Goal: Transaction & Acquisition: Purchase product/service

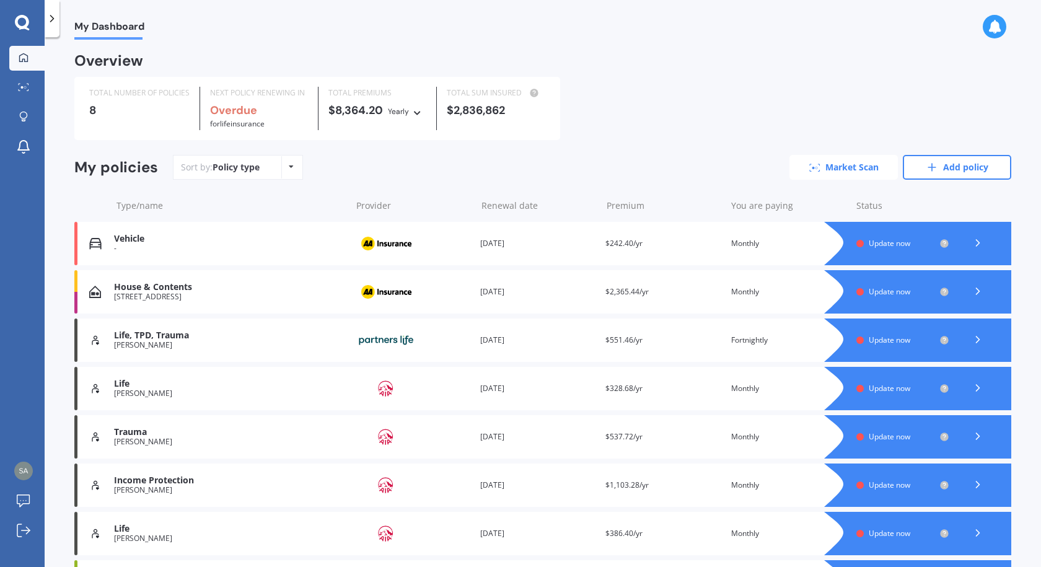
click at [810, 175] on link "Market Scan" at bounding box center [844, 167] width 108 height 25
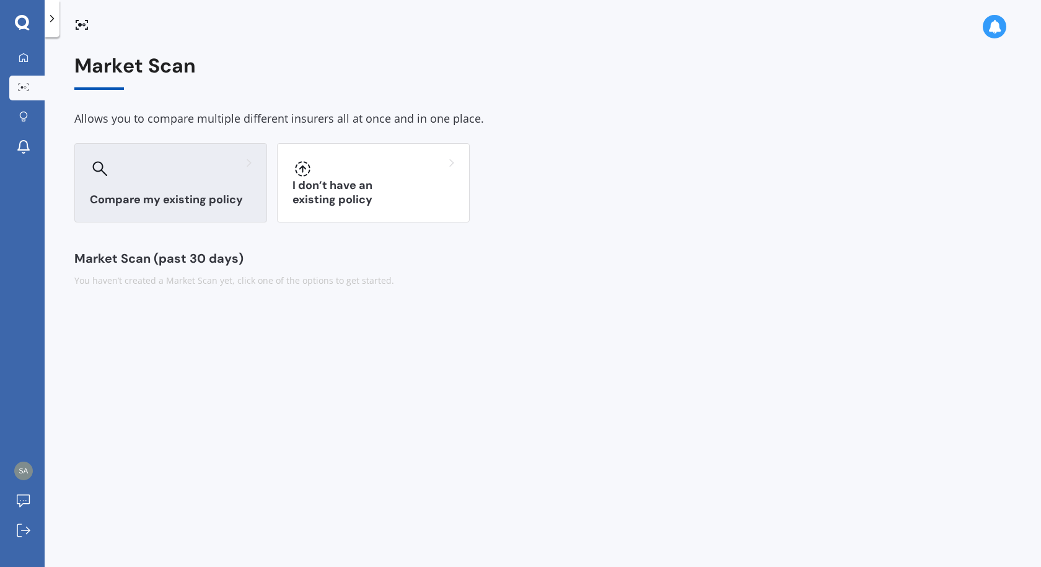
click at [160, 178] on div at bounding box center [171, 169] width 162 height 20
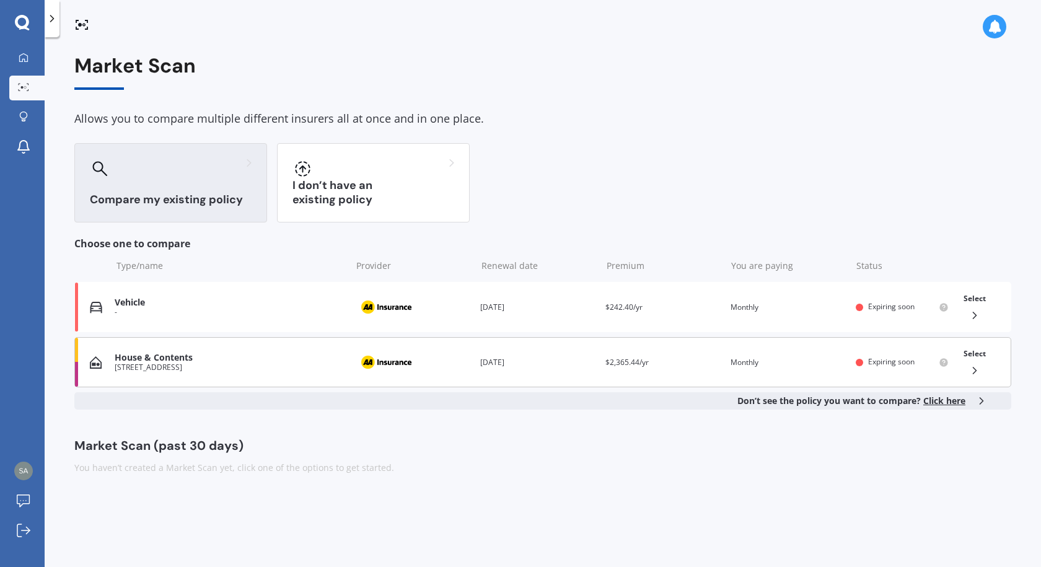
click at [971, 353] on span "Select" at bounding box center [975, 353] width 22 height 11
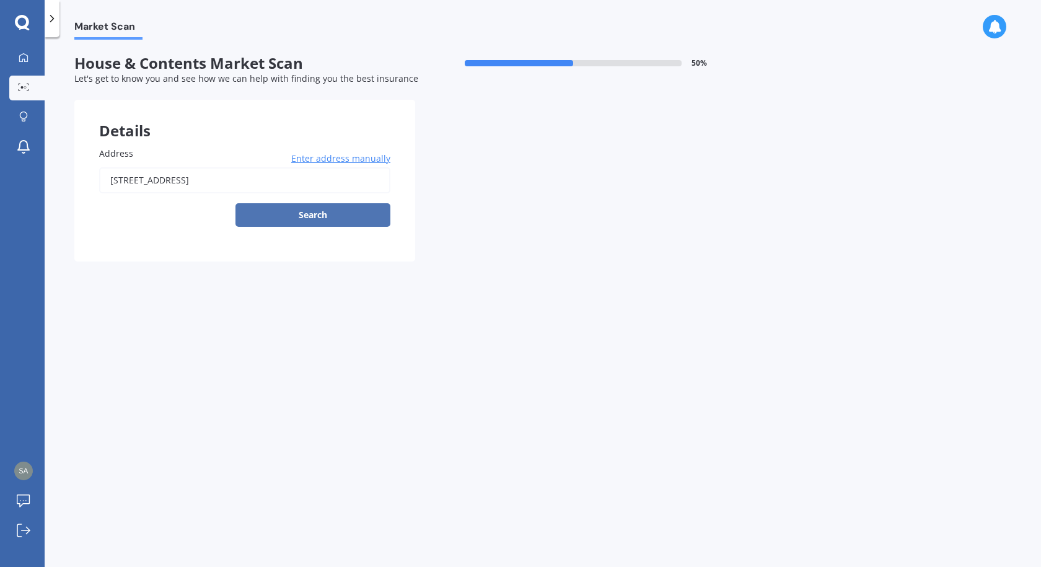
click at [312, 212] on button "Search" at bounding box center [313, 215] width 155 height 24
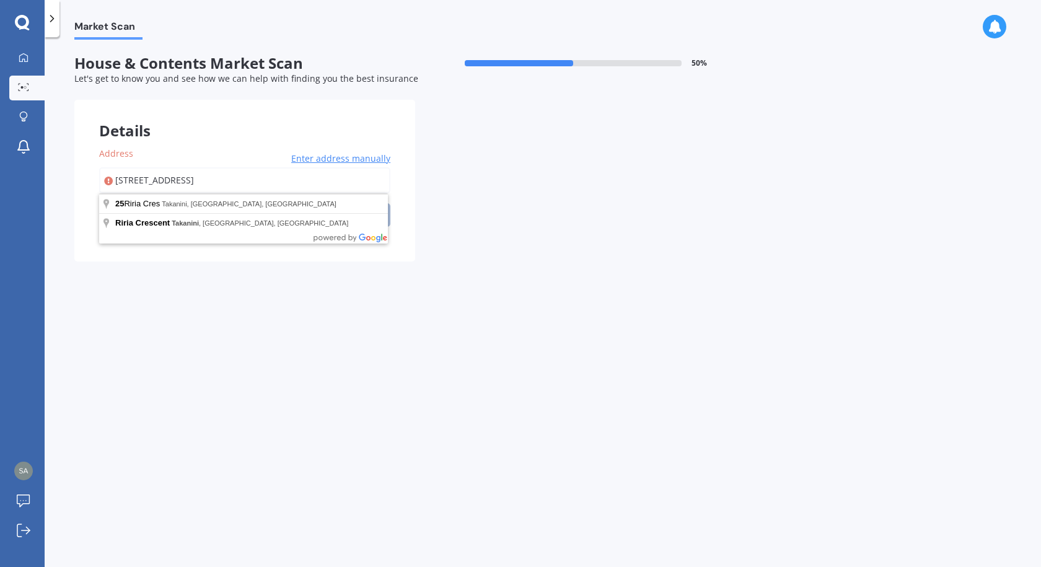
type input "[STREET_ADDRESS]"
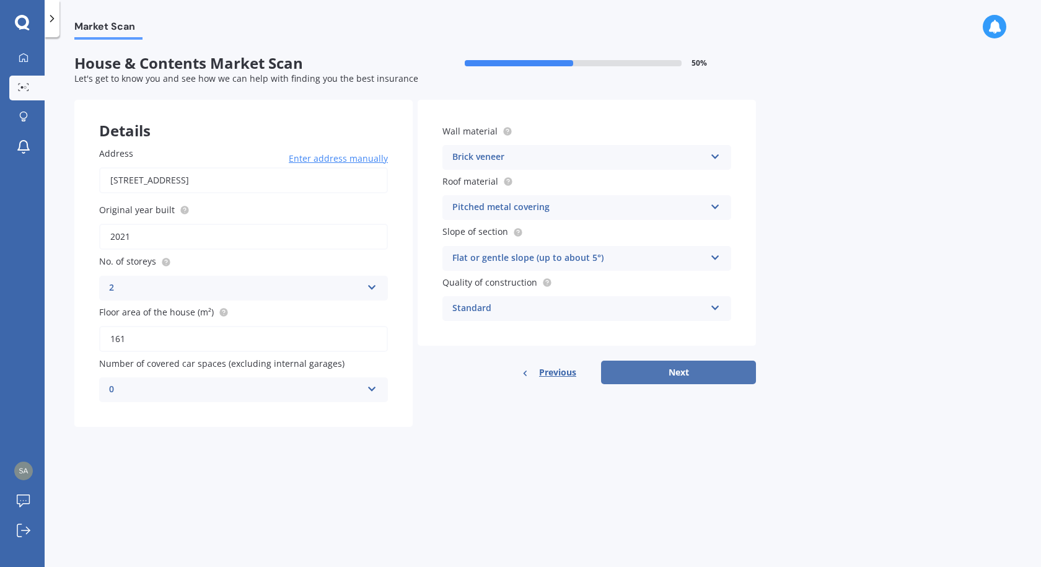
click at [676, 373] on button "Next" at bounding box center [678, 373] width 155 height 24
select select "07"
select select "04"
select select "1988"
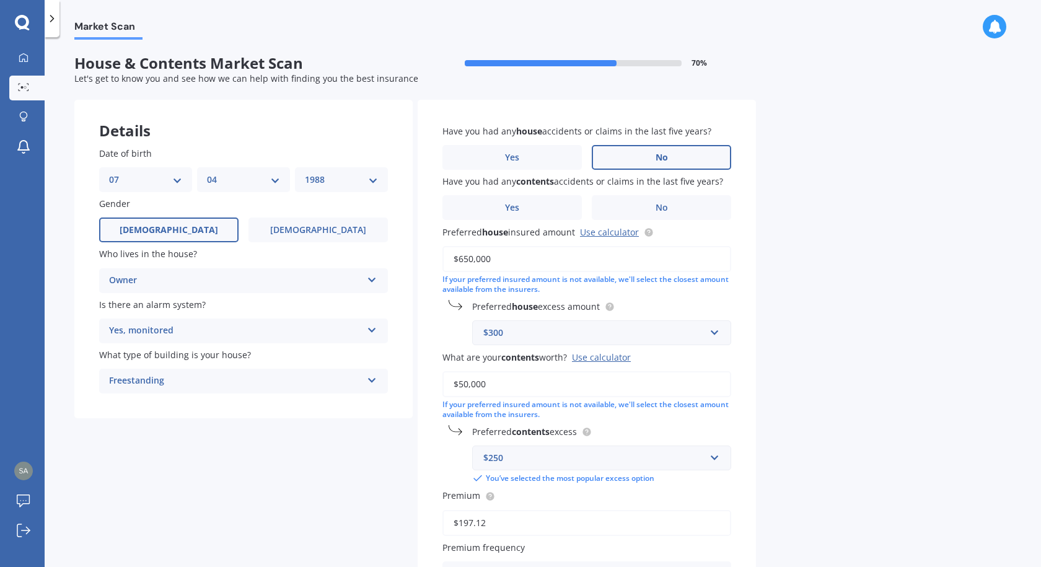
click at [655, 153] on label "No" at bounding box center [661, 157] width 139 height 25
click at [0, 0] on input "No" at bounding box center [0, 0] width 0 height 0
click at [672, 200] on label "No" at bounding box center [661, 207] width 139 height 25
click at [0, 0] on input "No" at bounding box center [0, 0] width 0 height 0
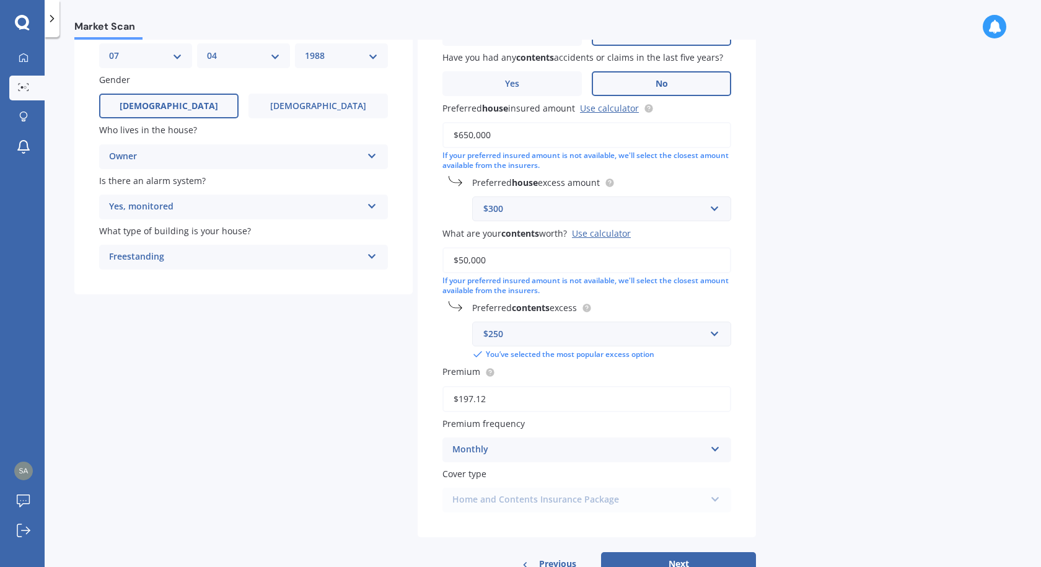
scroll to position [165, 0]
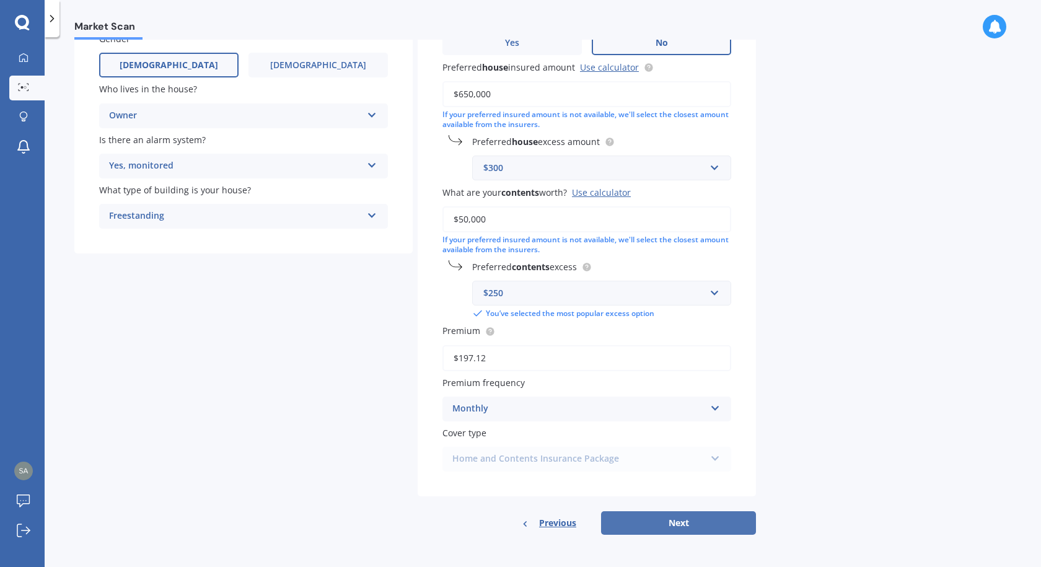
click at [663, 516] on button "Next" at bounding box center [678, 523] width 155 height 24
select select "07"
select select "04"
select select "1988"
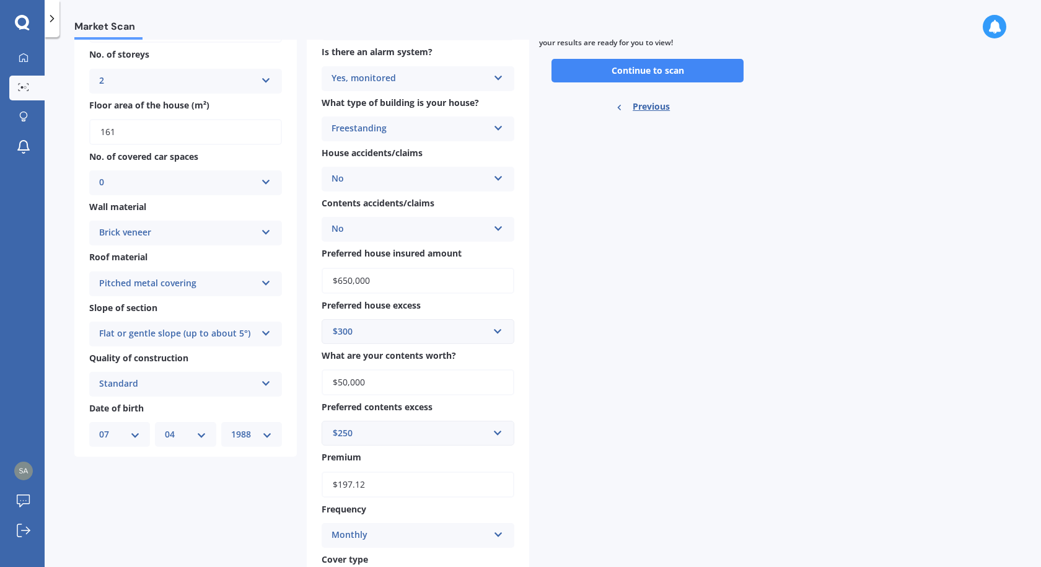
scroll to position [0, 0]
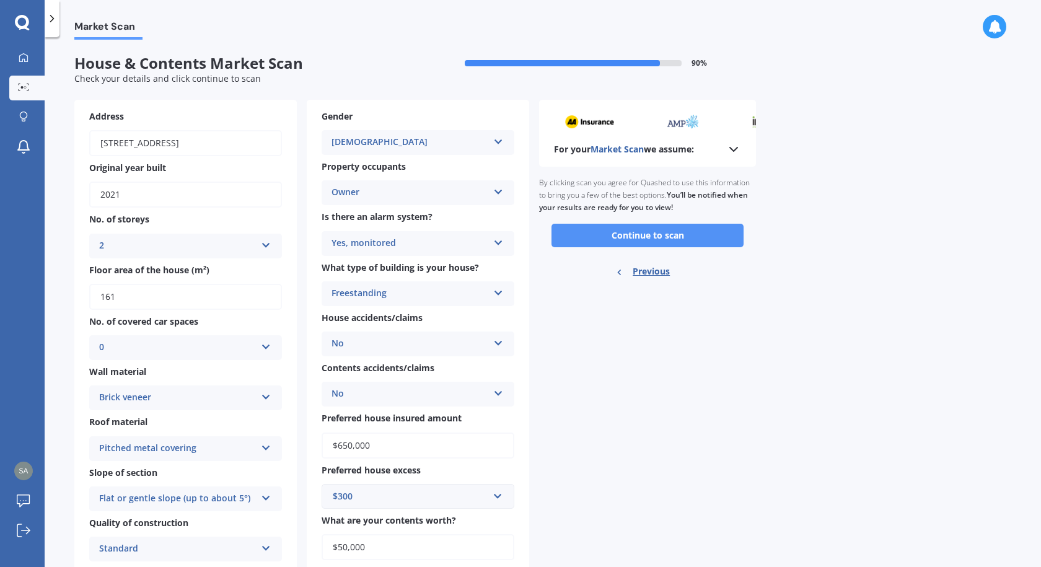
click at [647, 227] on button "Continue to scan" at bounding box center [648, 236] width 192 height 24
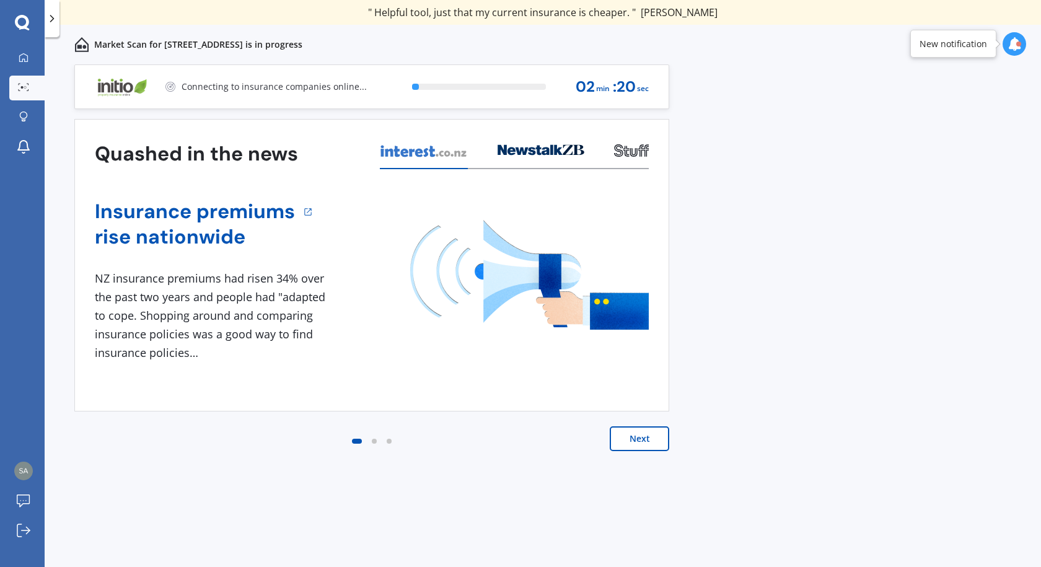
click at [625, 435] on button "Next" at bounding box center [640, 438] width 60 height 25
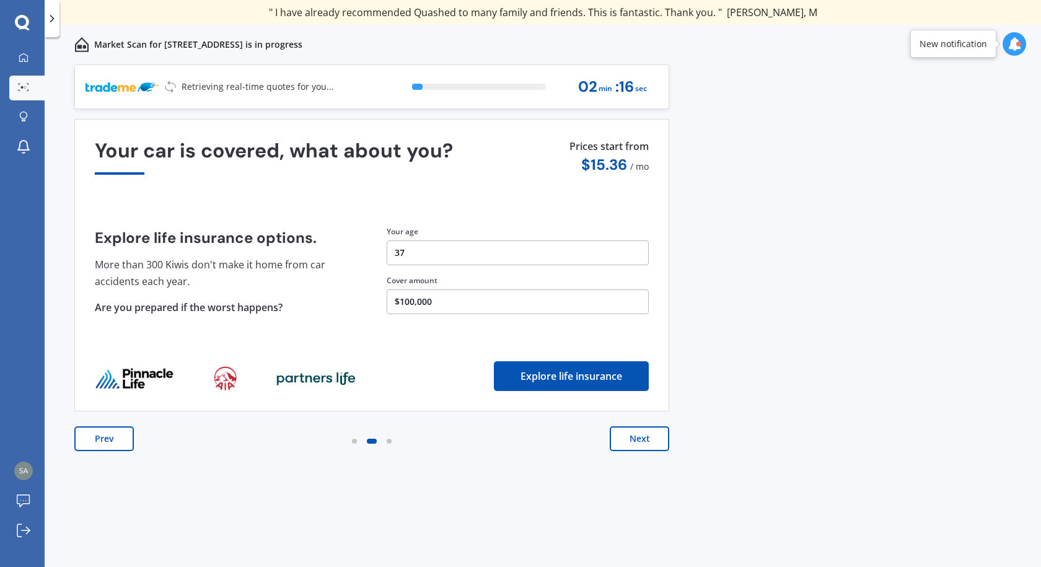
click at [625, 435] on button "Next" at bounding box center [640, 438] width 60 height 25
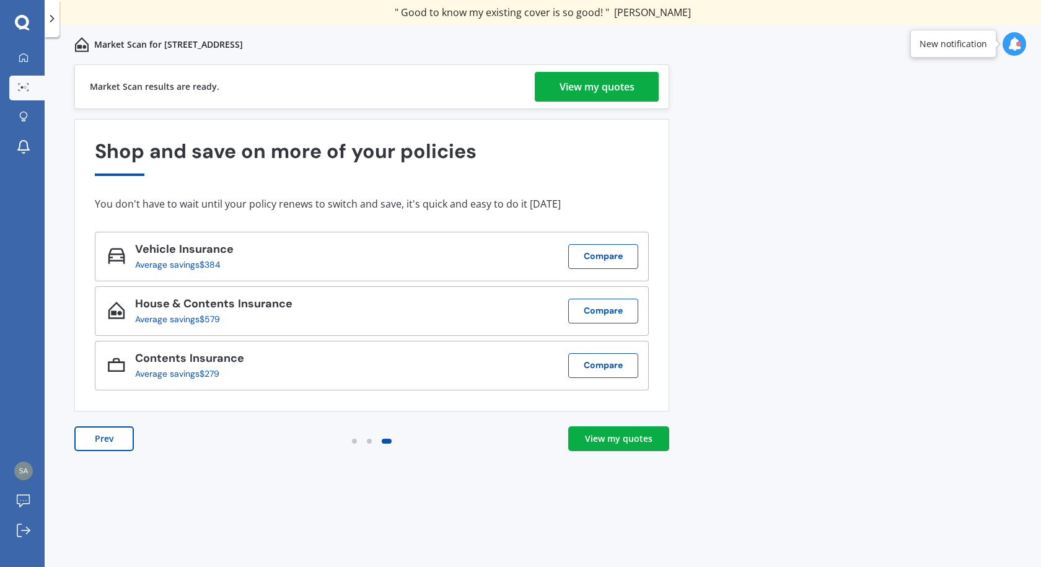
click at [616, 438] on div "View my quotes" at bounding box center [619, 439] width 68 height 12
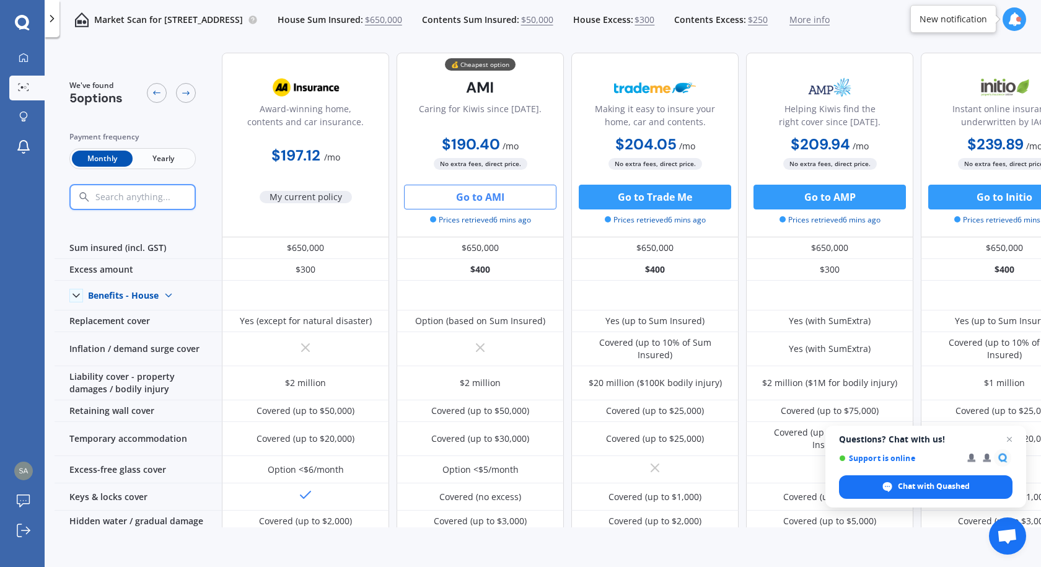
click at [490, 200] on button "Go to AMI" at bounding box center [480, 197] width 152 height 25
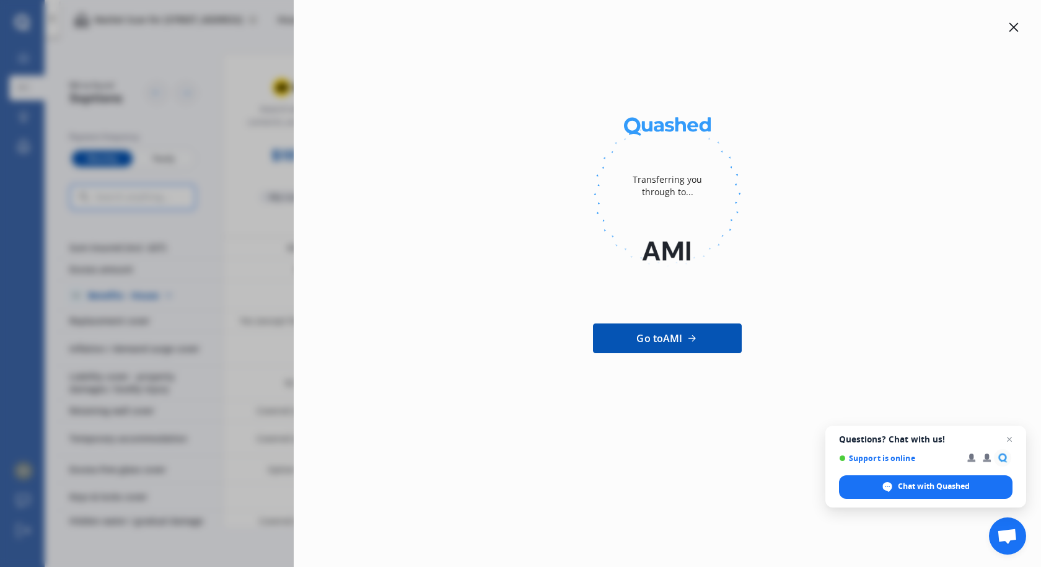
click at [650, 342] on span "Go to AMI" at bounding box center [660, 338] width 46 height 15
click at [694, 204] on div "Transferring you through to..." at bounding box center [667, 186] width 99 height 74
click at [1010, 24] on icon at bounding box center [1014, 27] width 9 height 9
click at [1018, 27] on div at bounding box center [1015, 19] width 24 height 24
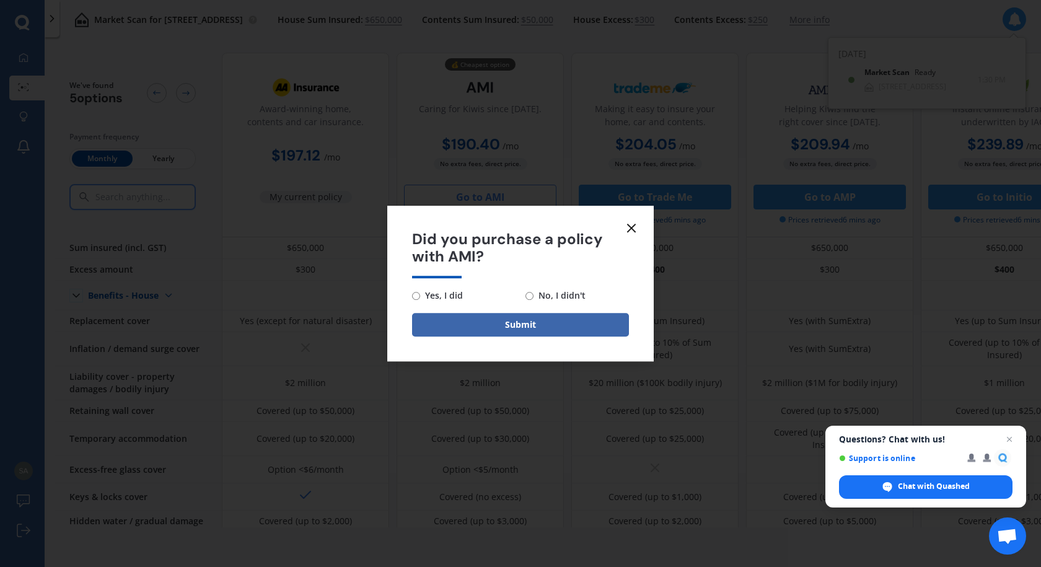
click at [528, 294] on input "No, I didn't" at bounding box center [530, 296] width 8 height 8
radio input "true"
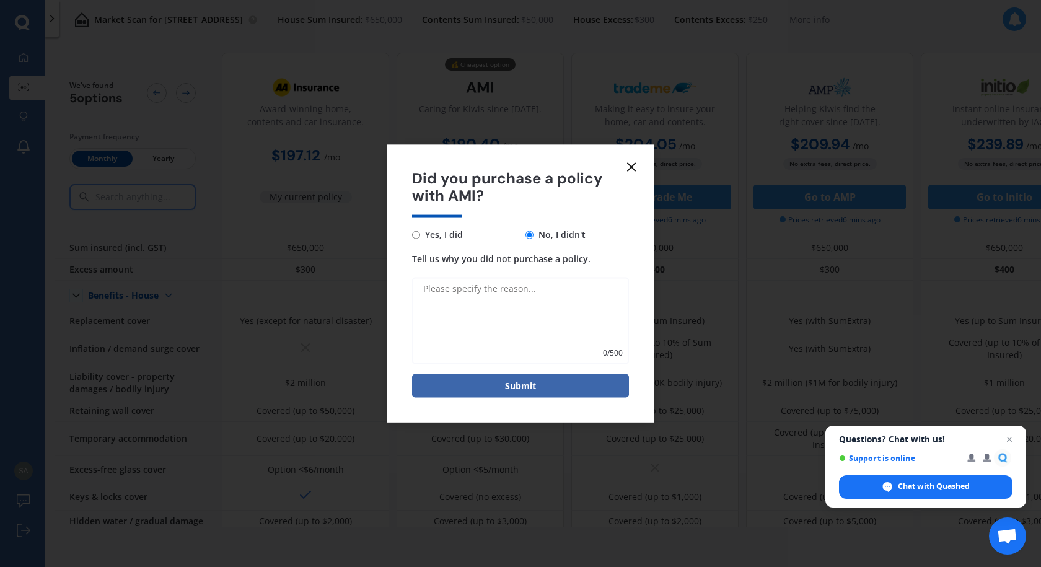
click at [632, 169] on icon at bounding box center [631, 166] width 15 height 15
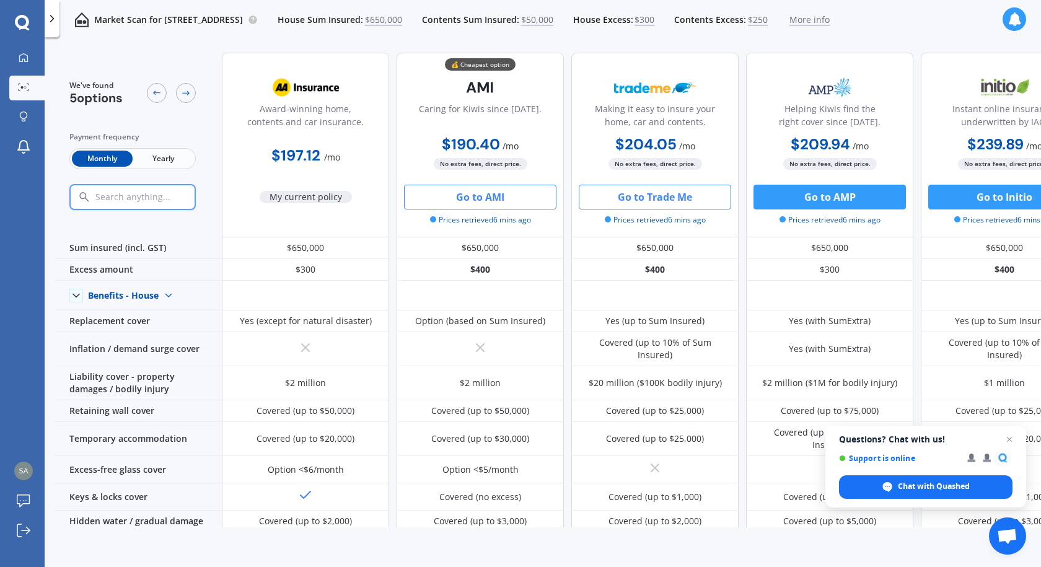
click at [668, 200] on button "Go to Trade Me" at bounding box center [655, 197] width 152 height 25
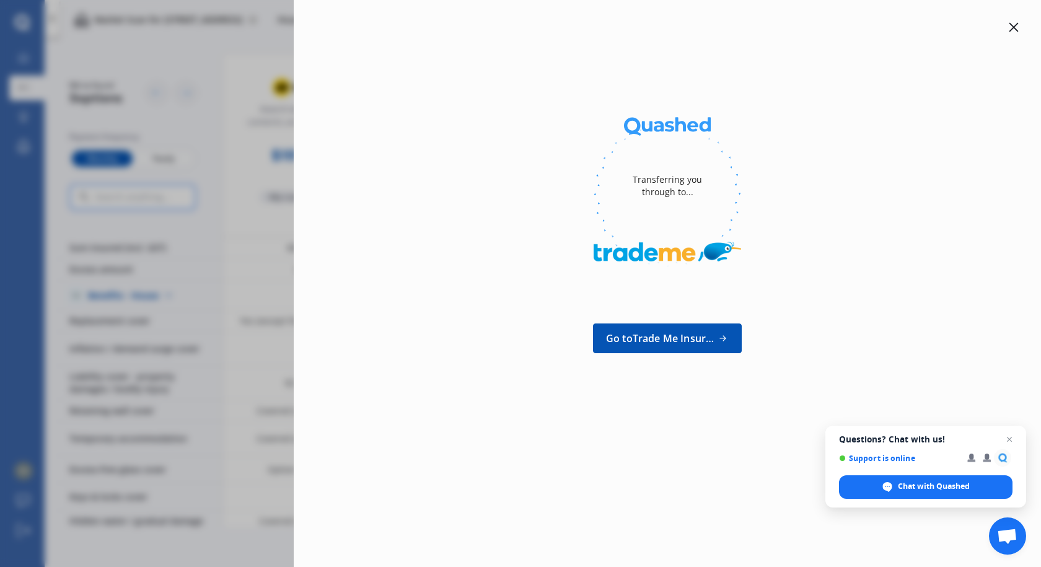
click at [1012, 26] on icon at bounding box center [1014, 27] width 10 height 10
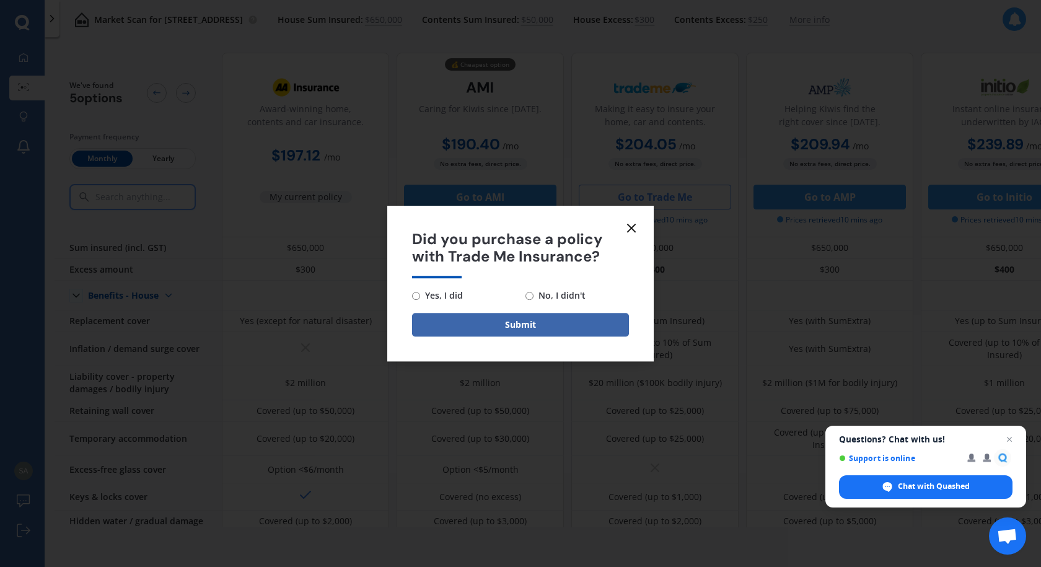
click at [628, 234] on icon at bounding box center [631, 228] width 15 height 15
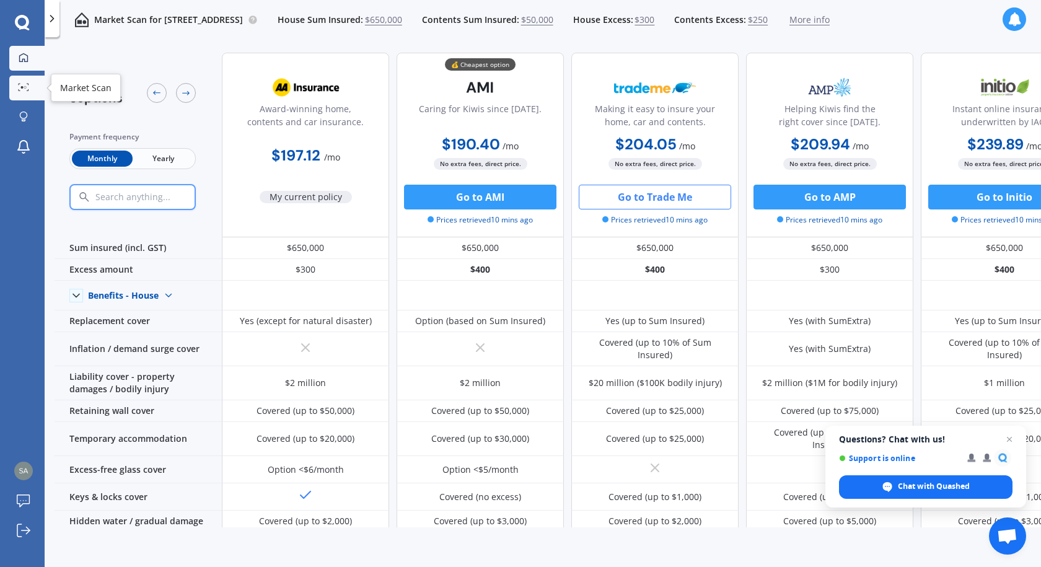
click at [29, 61] on div at bounding box center [23, 58] width 19 height 11
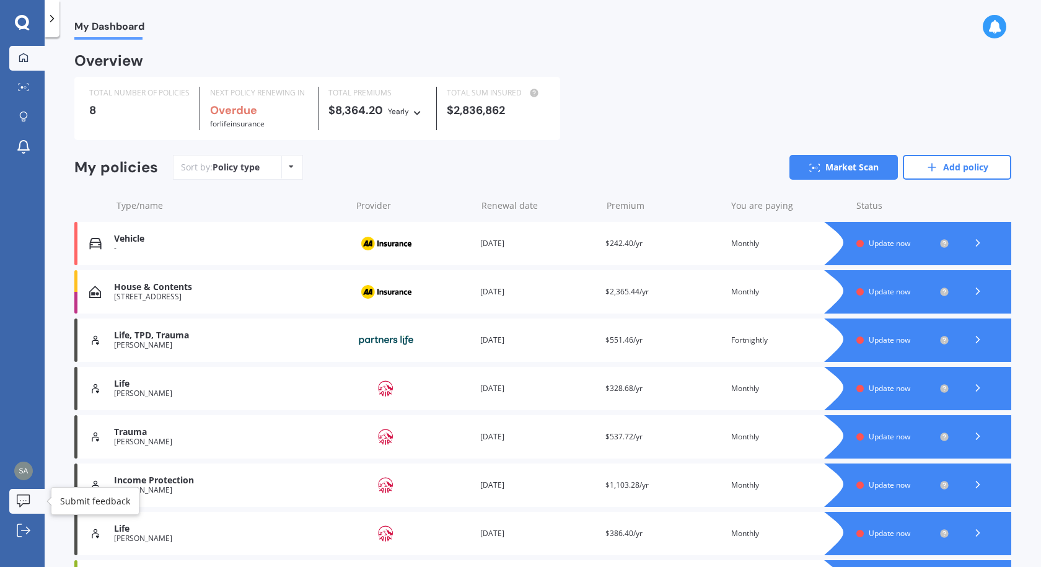
click at [10, 504] on link "Submit feedback" at bounding box center [26, 501] width 35 height 25
click at [991, 32] on icon at bounding box center [995, 27] width 14 height 14
click at [783, 60] on div "Overview" at bounding box center [542, 66] width 937 height 22
click at [24, 115] on icon at bounding box center [23, 117] width 9 height 11
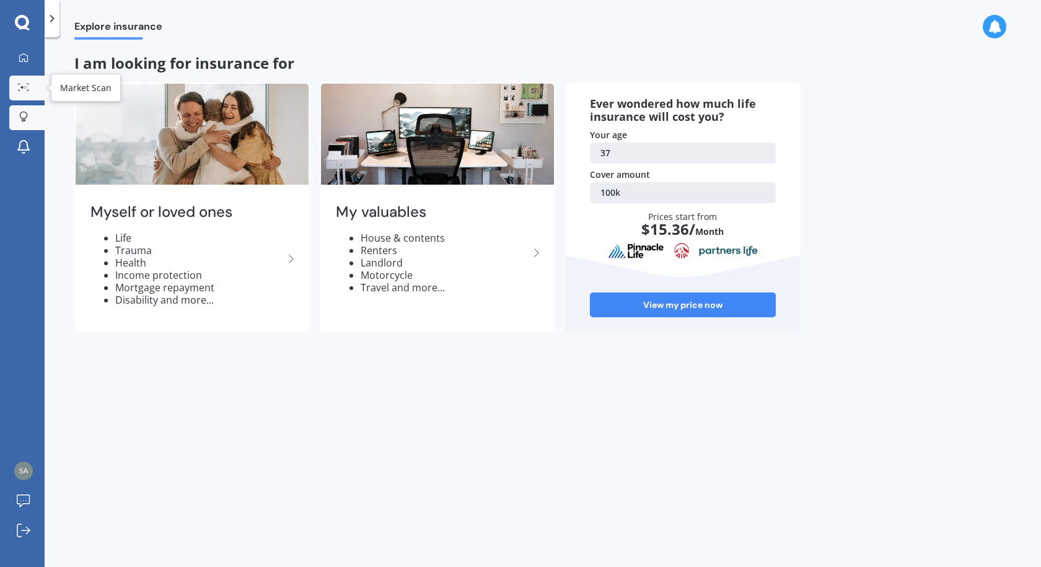
click at [21, 81] on link "Market Scan" at bounding box center [26, 88] width 35 height 25
